Goal: Task Accomplishment & Management: Complete application form

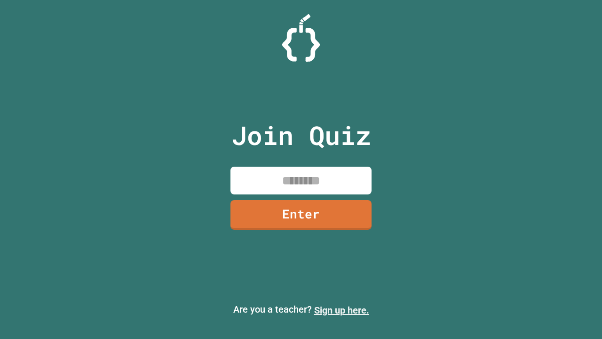
click at [342, 310] on link "Sign up here." at bounding box center [341, 309] width 55 height 11
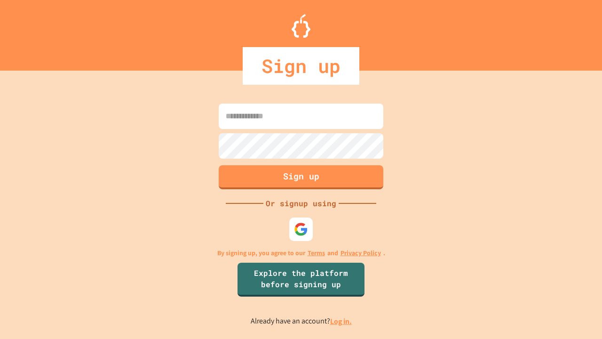
click at [342, 321] on link "Log in." at bounding box center [341, 321] width 22 height 10
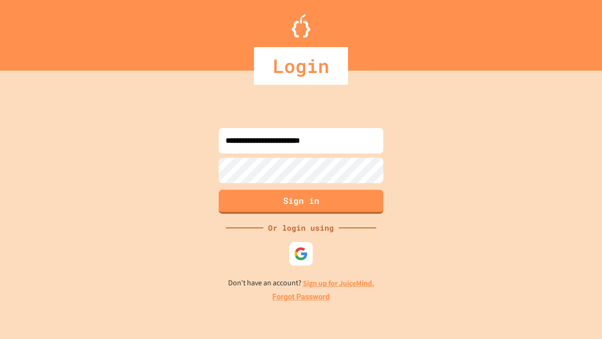
type input "**********"
